Goal: Information Seeking & Learning: Learn about a topic

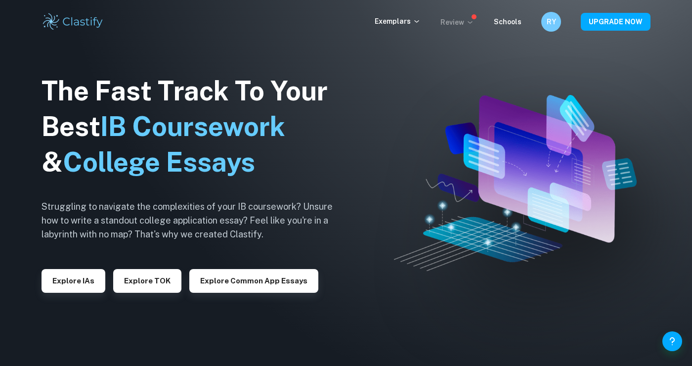
click at [450, 18] on p "Review" at bounding box center [458, 22] width 34 height 11
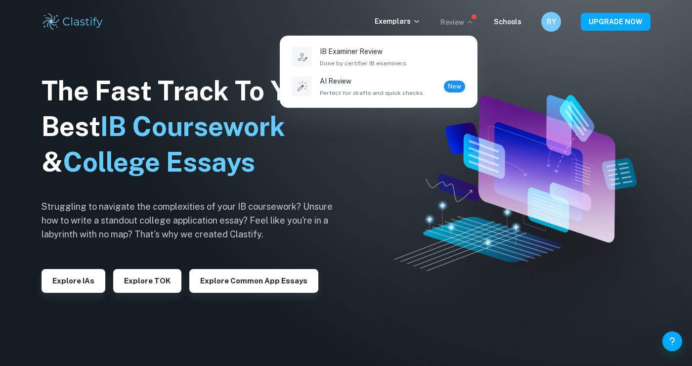
click at [421, 17] on div at bounding box center [346, 183] width 692 height 366
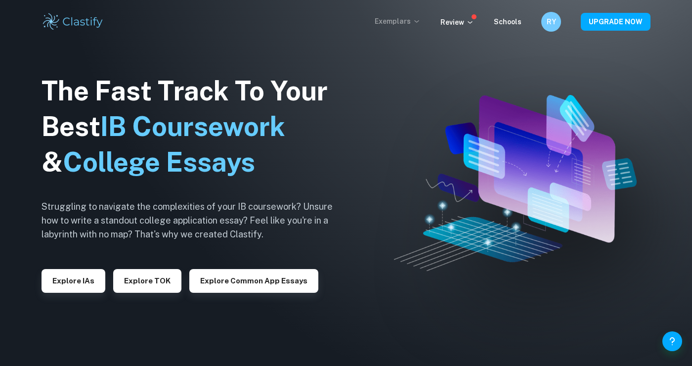
click at [417, 23] on icon at bounding box center [417, 21] width 8 height 8
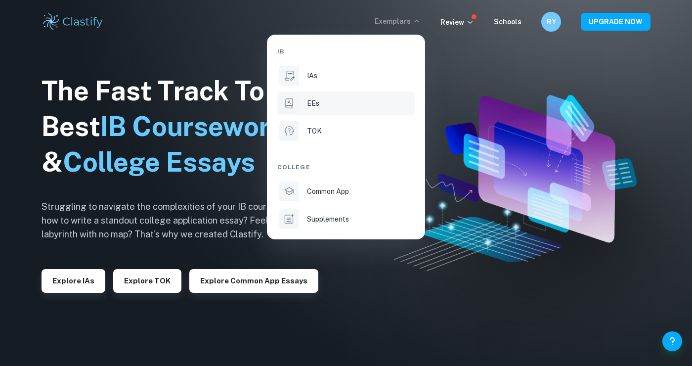
click at [377, 101] on div "EEs" at bounding box center [360, 103] width 106 height 11
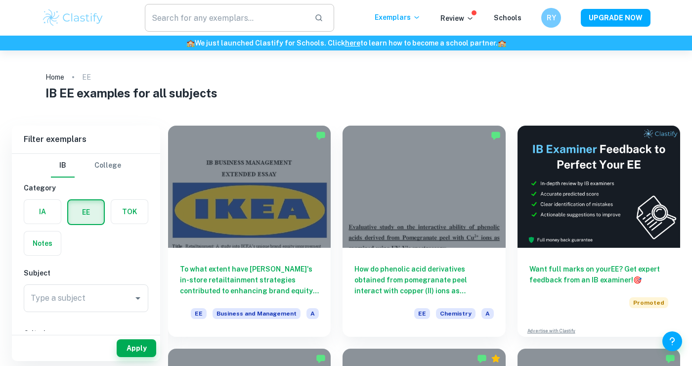
click at [177, 19] on input "text" at bounding box center [226, 18] width 162 height 28
click at [105, 297] on input "Type a subject" at bounding box center [78, 298] width 101 height 19
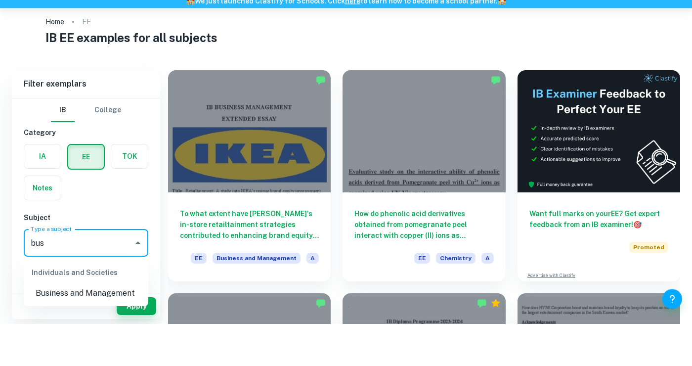
click at [46, 334] on li "Business and Management" at bounding box center [86, 336] width 125 height 18
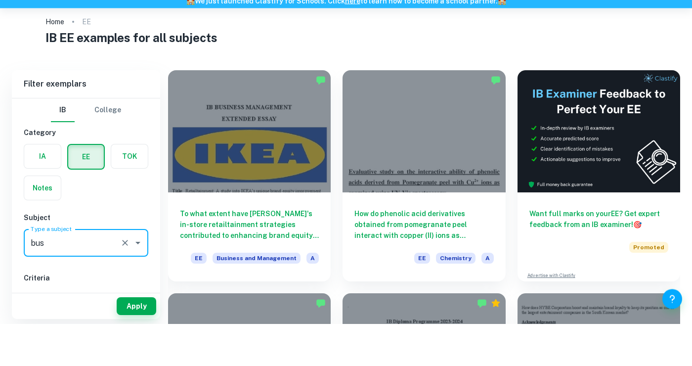
type input "Business and Management"
click at [49, 339] on button "Select" at bounding box center [86, 341] width 125 height 18
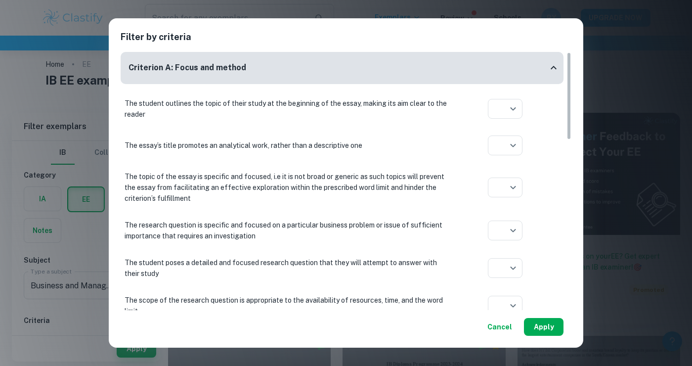
click at [558, 327] on button "Apply" at bounding box center [544, 327] width 40 height 18
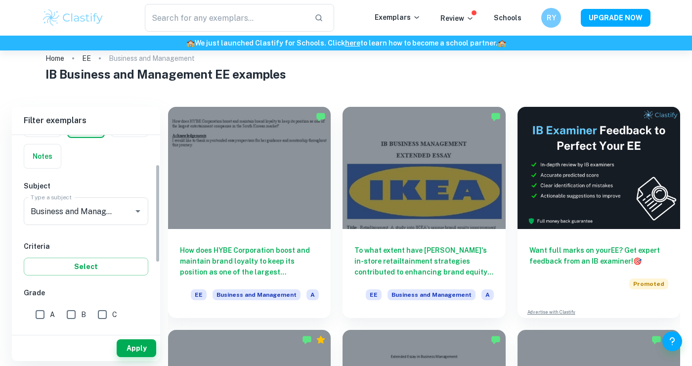
scroll to position [69, 0]
click at [41, 313] on input "A" at bounding box center [40, 314] width 20 height 20
checkbox input "true"
click at [35, 274] on button "Select" at bounding box center [86, 266] width 125 height 18
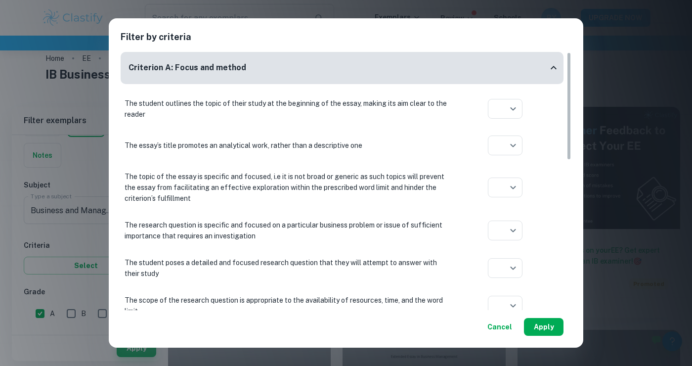
click at [563, 336] on button "Apply" at bounding box center [544, 327] width 40 height 18
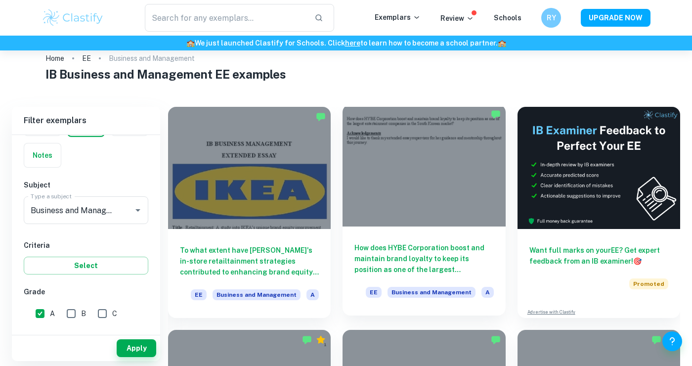
click at [450, 255] on h6 "How does HYBE Corporation boost and maintain brand loyalty to keep its position…" at bounding box center [424, 258] width 139 height 33
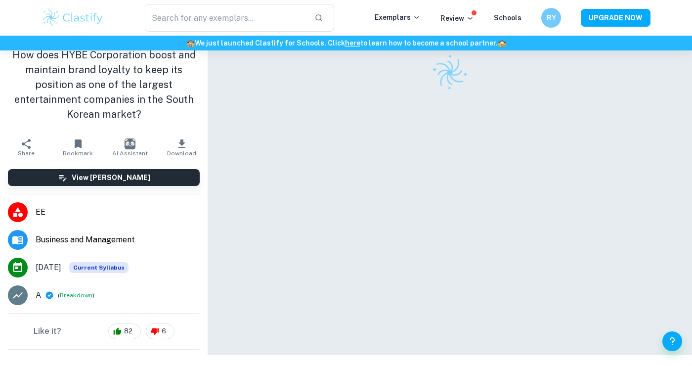
scroll to position [58, 0]
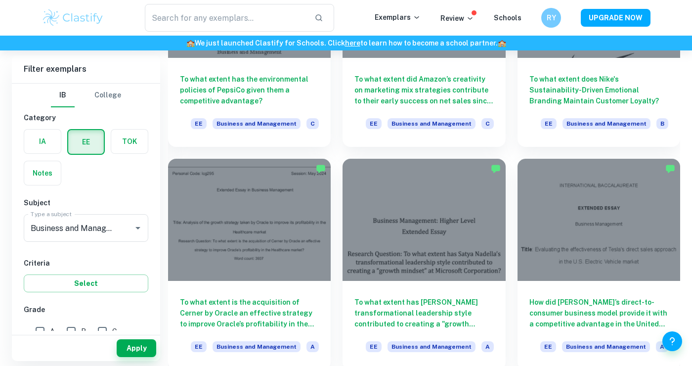
scroll to position [858, 0]
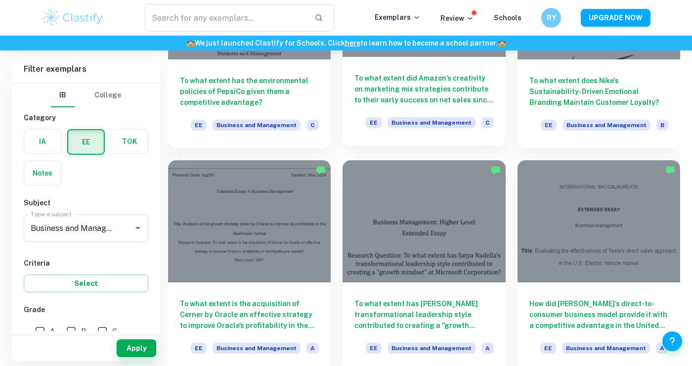
click at [477, 82] on h6 "To what extent did Amazon’s creativity on marketing mix strategies contribute t…" at bounding box center [424, 89] width 139 height 33
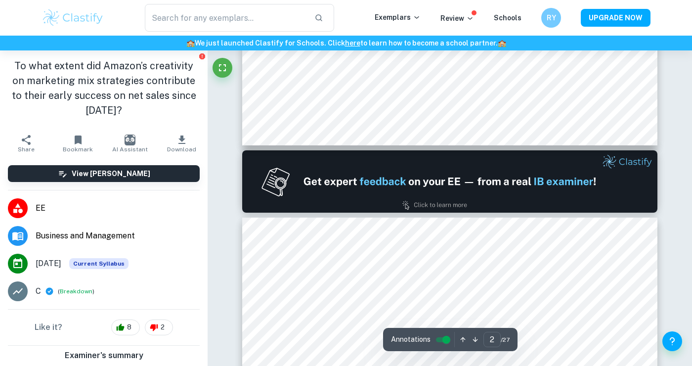
type input "1"
